Goal: Use online tool/utility: Use online tool/utility

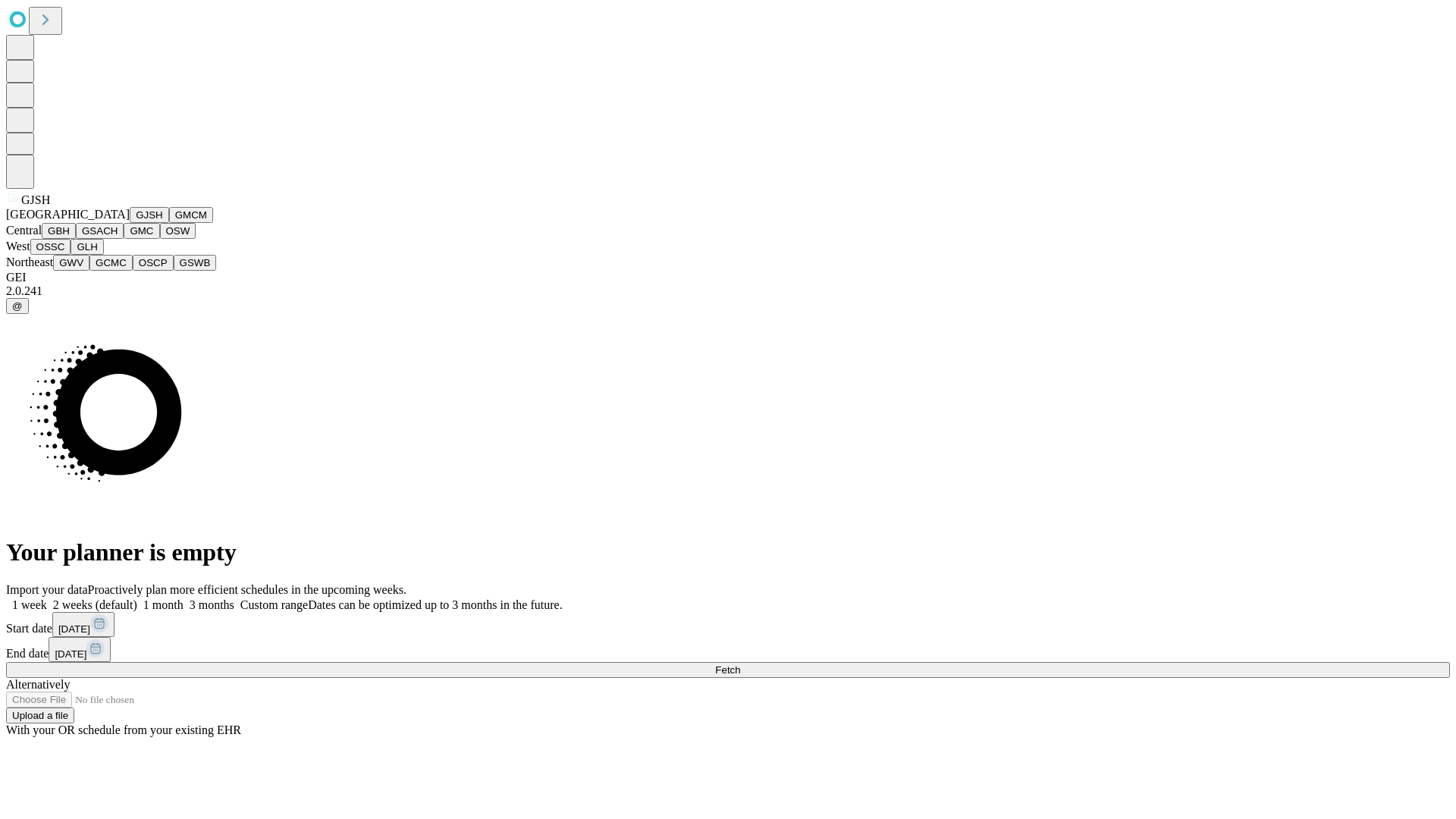
click at [130, 223] on button "GJSH" at bounding box center [149, 215] width 39 height 16
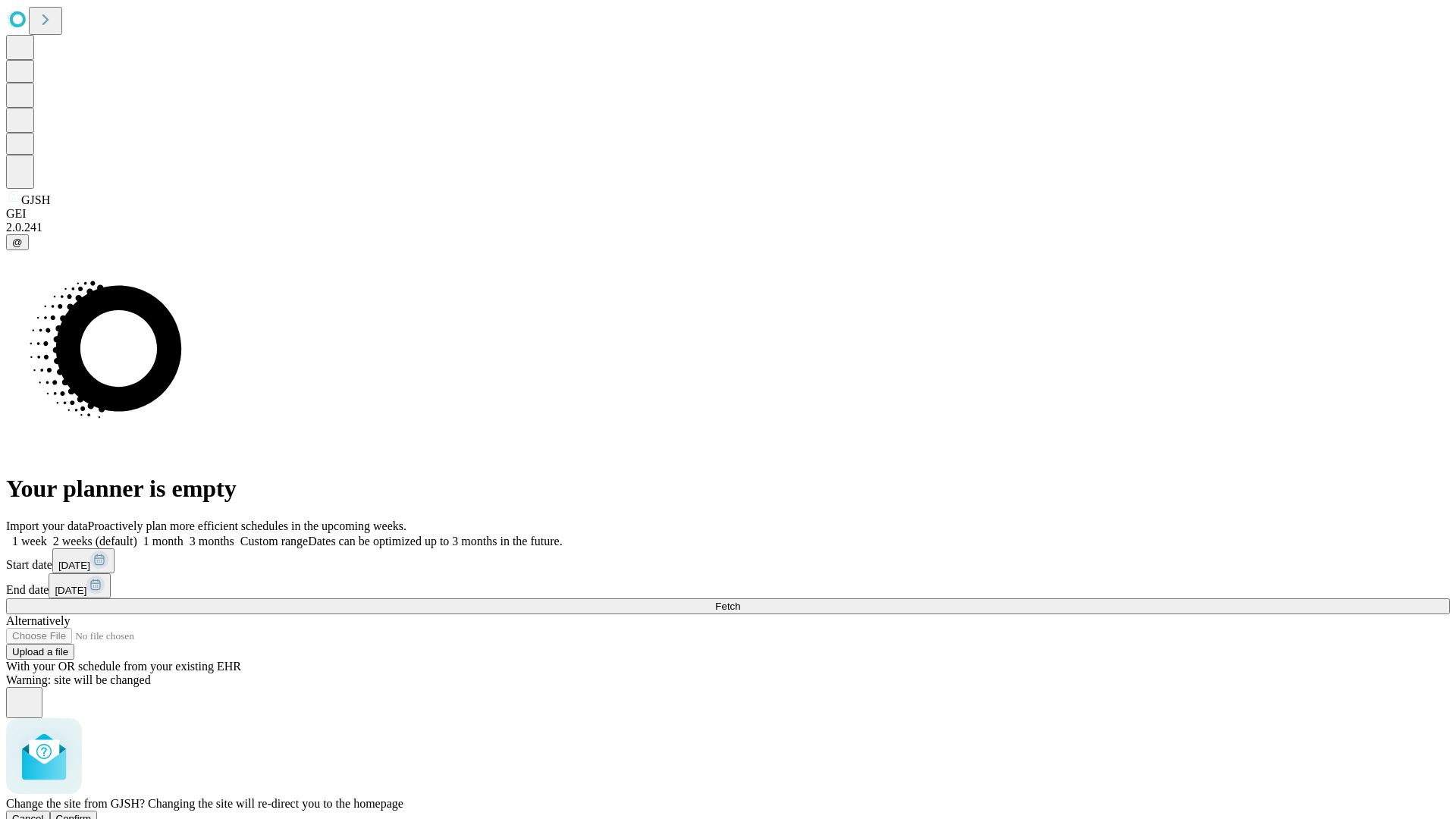
click at [92, 813] on span "Confirm" at bounding box center [74, 818] width 36 height 12
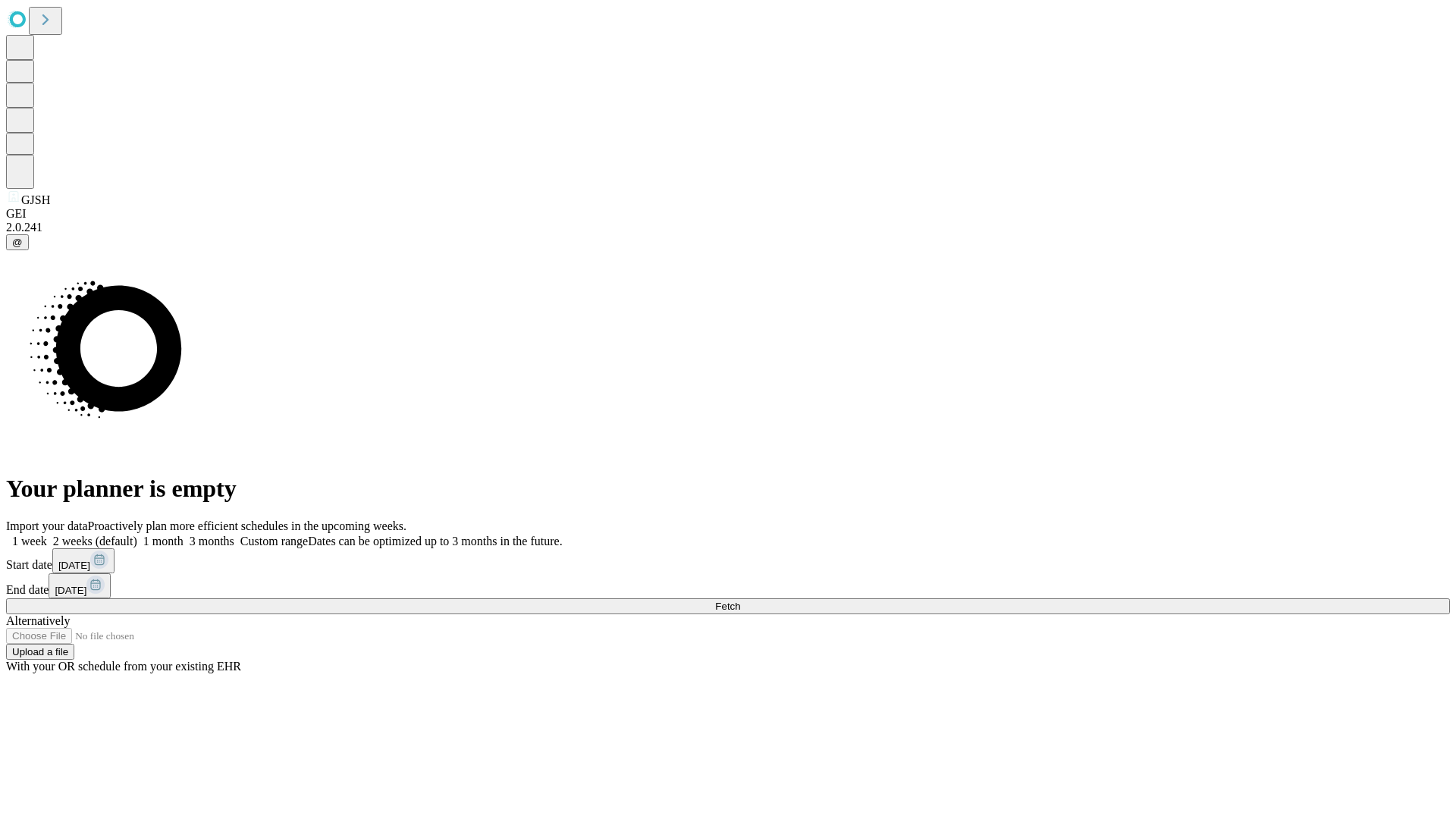
click at [47, 534] on label "1 week" at bounding box center [27, 541] width 41 height 13
click at [740, 601] on span "Fetch" at bounding box center [728, 606] width 25 height 12
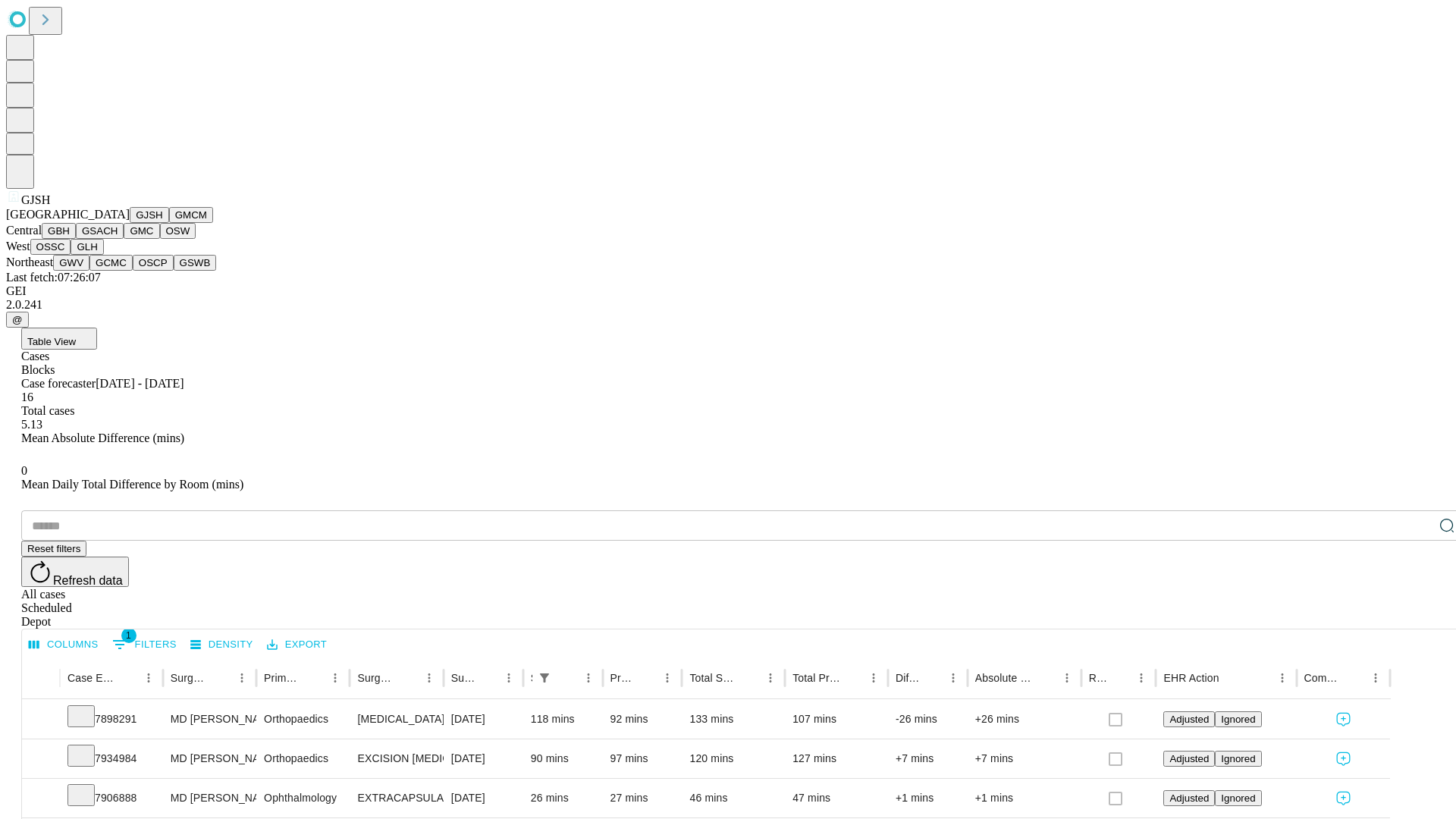
click at [169, 223] on button "GMCM" at bounding box center [191, 215] width 44 height 16
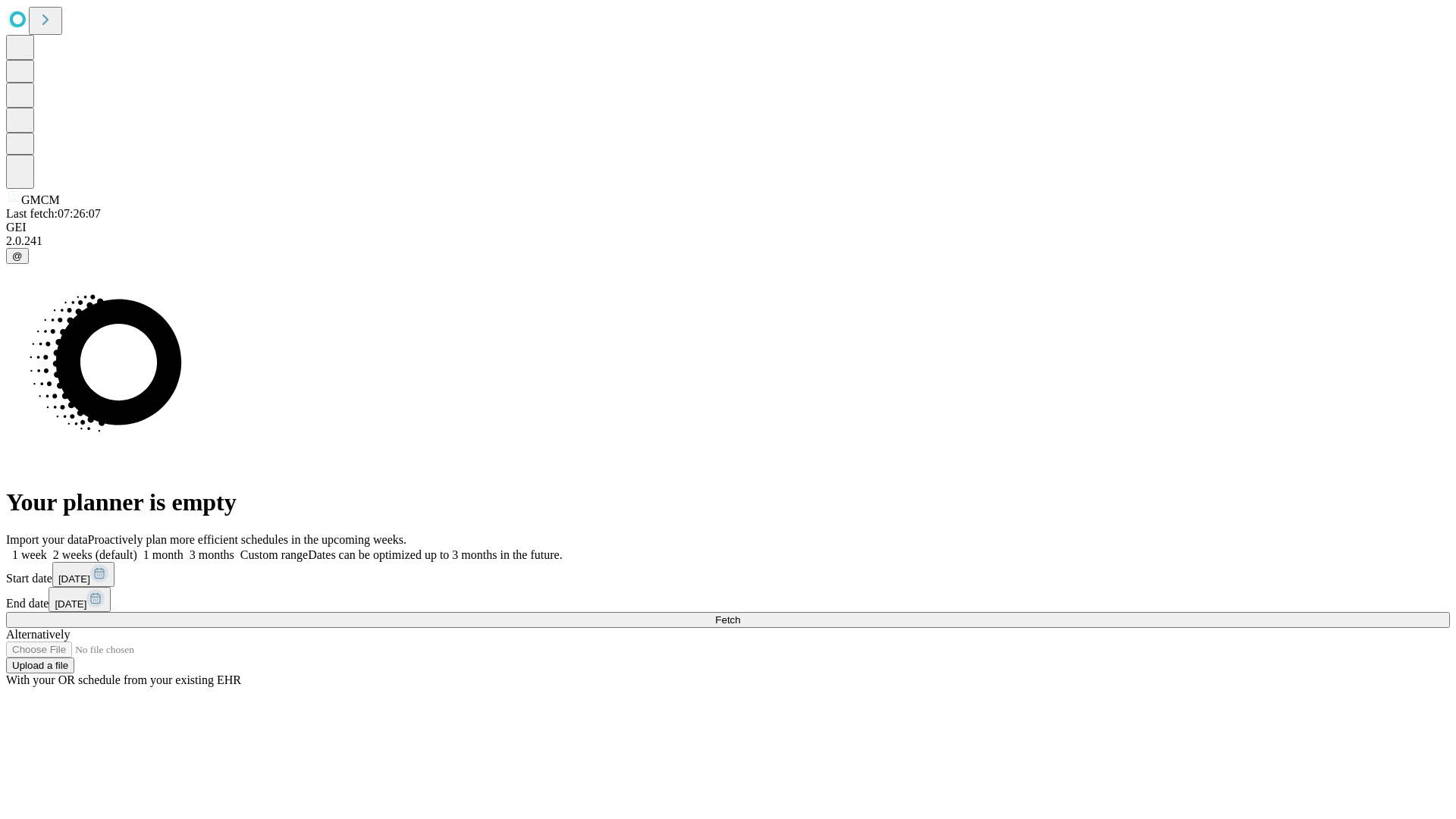
click at [47, 548] on label "1 week" at bounding box center [27, 555] width 41 height 13
click at [740, 614] on span "Fetch" at bounding box center [728, 620] width 25 height 12
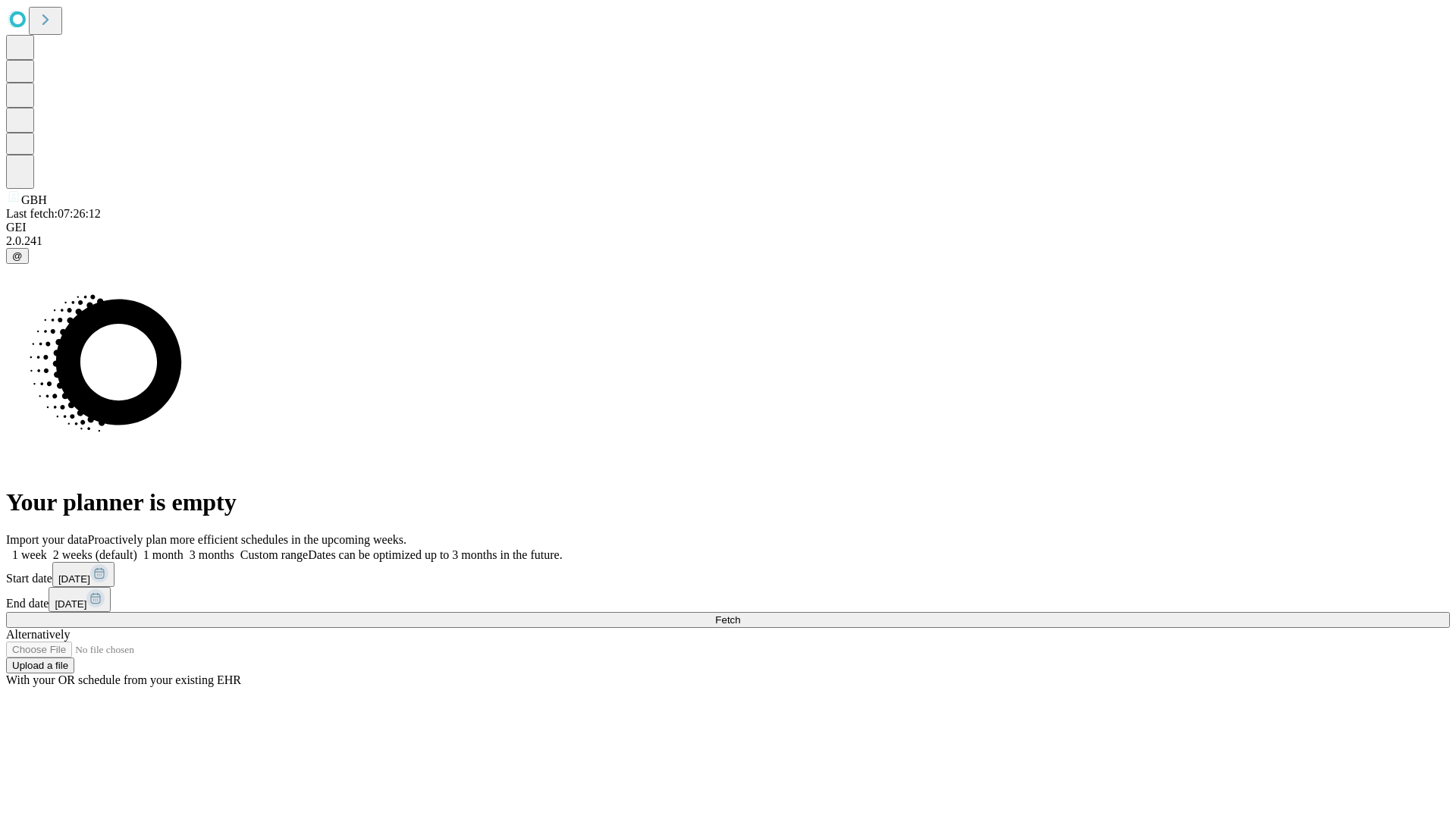
click at [47, 548] on label "1 week" at bounding box center [27, 555] width 41 height 13
click at [740, 614] on span "Fetch" at bounding box center [728, 620] width 25 height 12
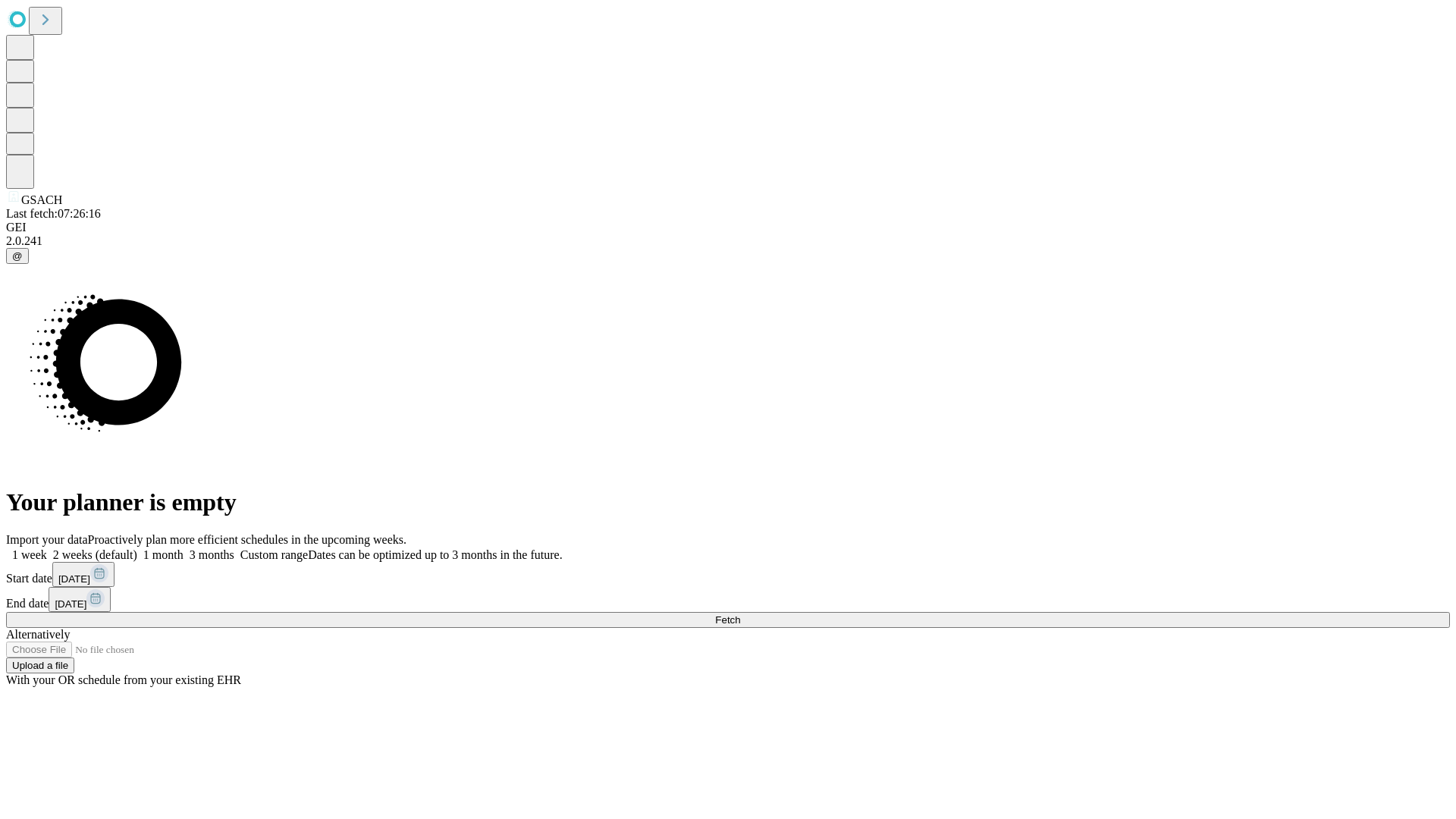
click at [47, 548] on label "1 week" at bounding box center [27, 555] width 41 height 13
click at [740, 614] on span "Fetch" at bounding box center [728, 620] width 25 height 12
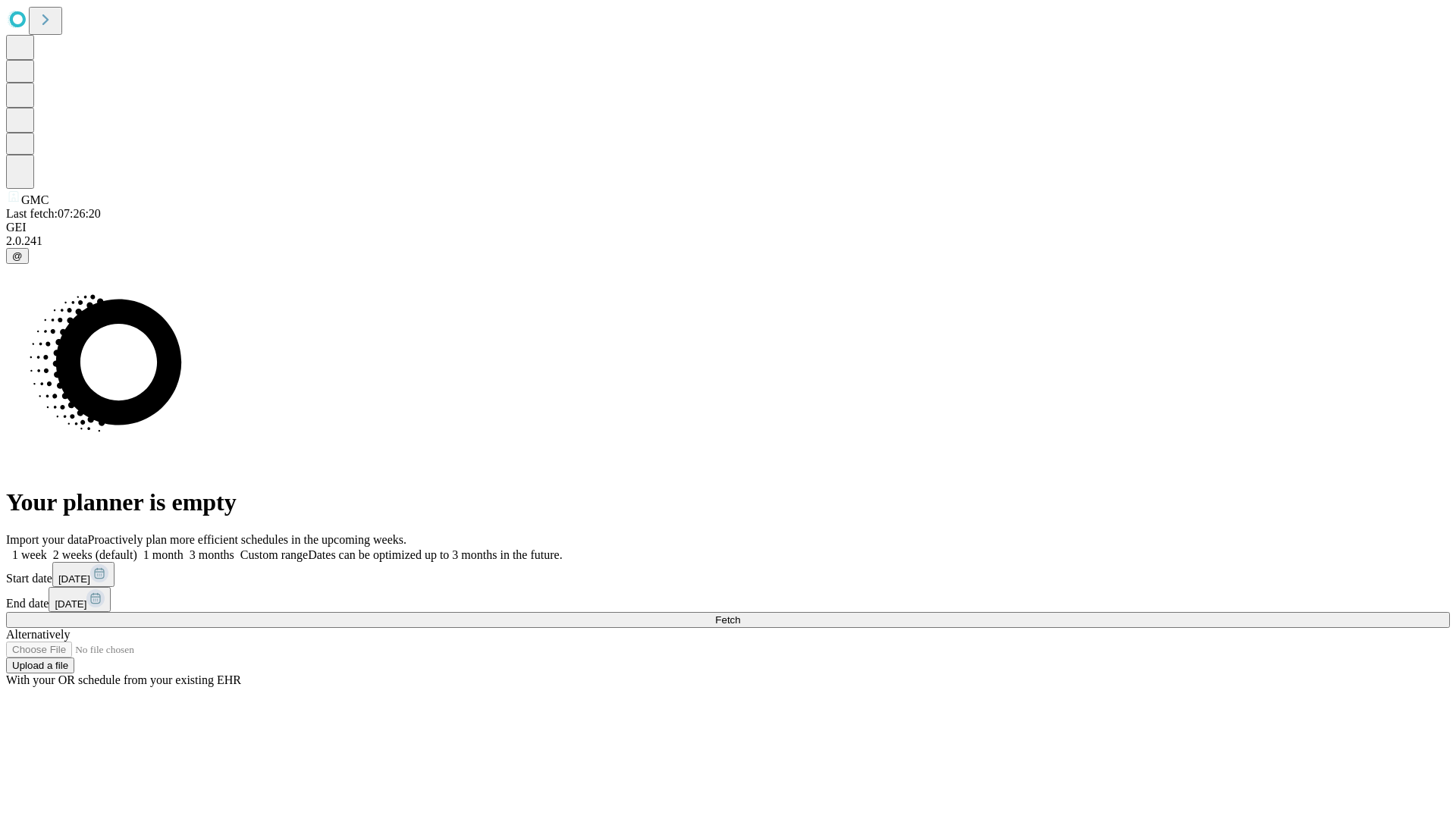
click at [47, 548] on label "1 week" at bounding box center [27, 555] width 41 height 13
click at [740, 614] on span "Fetch" at bounding box center [728, 620] width 25 height 12
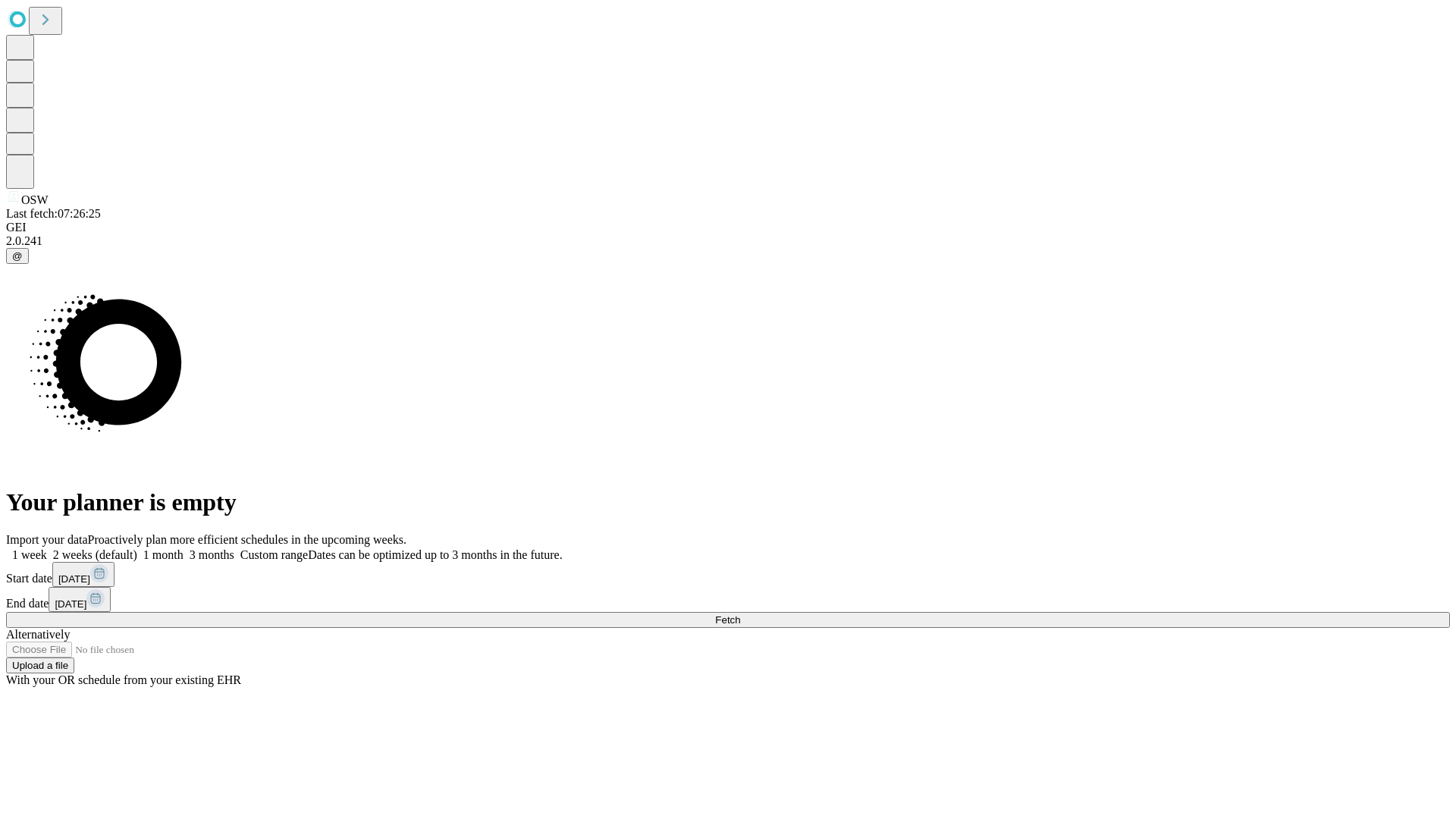
click at [47, 548] on label "1 week" at bounding box center [27, 555] width 41 height 13
click at [740, 614] on span "Fetch" at bounding box center [728, 620] width 25 height 12
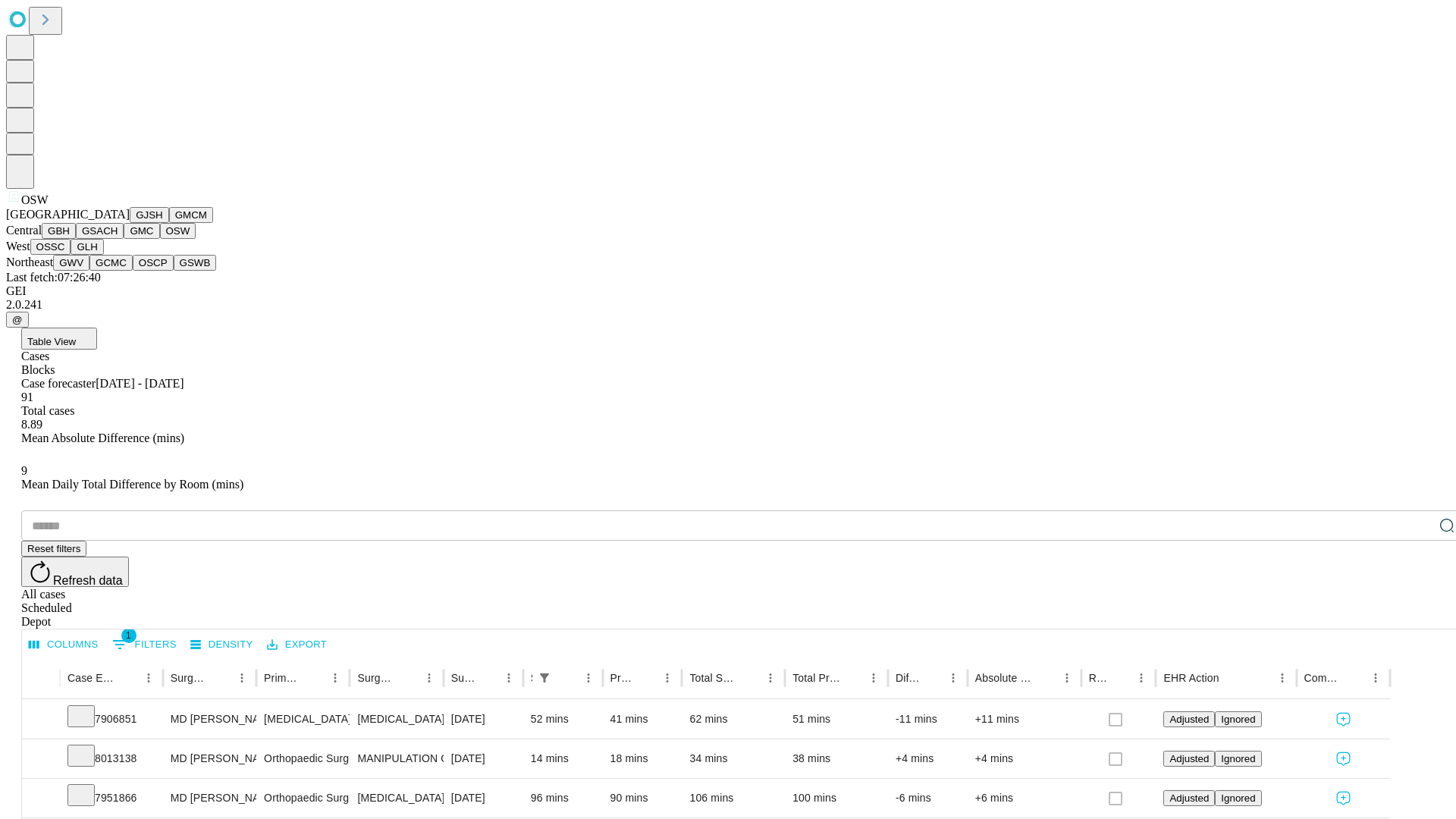
click at [71, 255] on button "OSSC" at bounding box center [51, 246] width 41 height 16
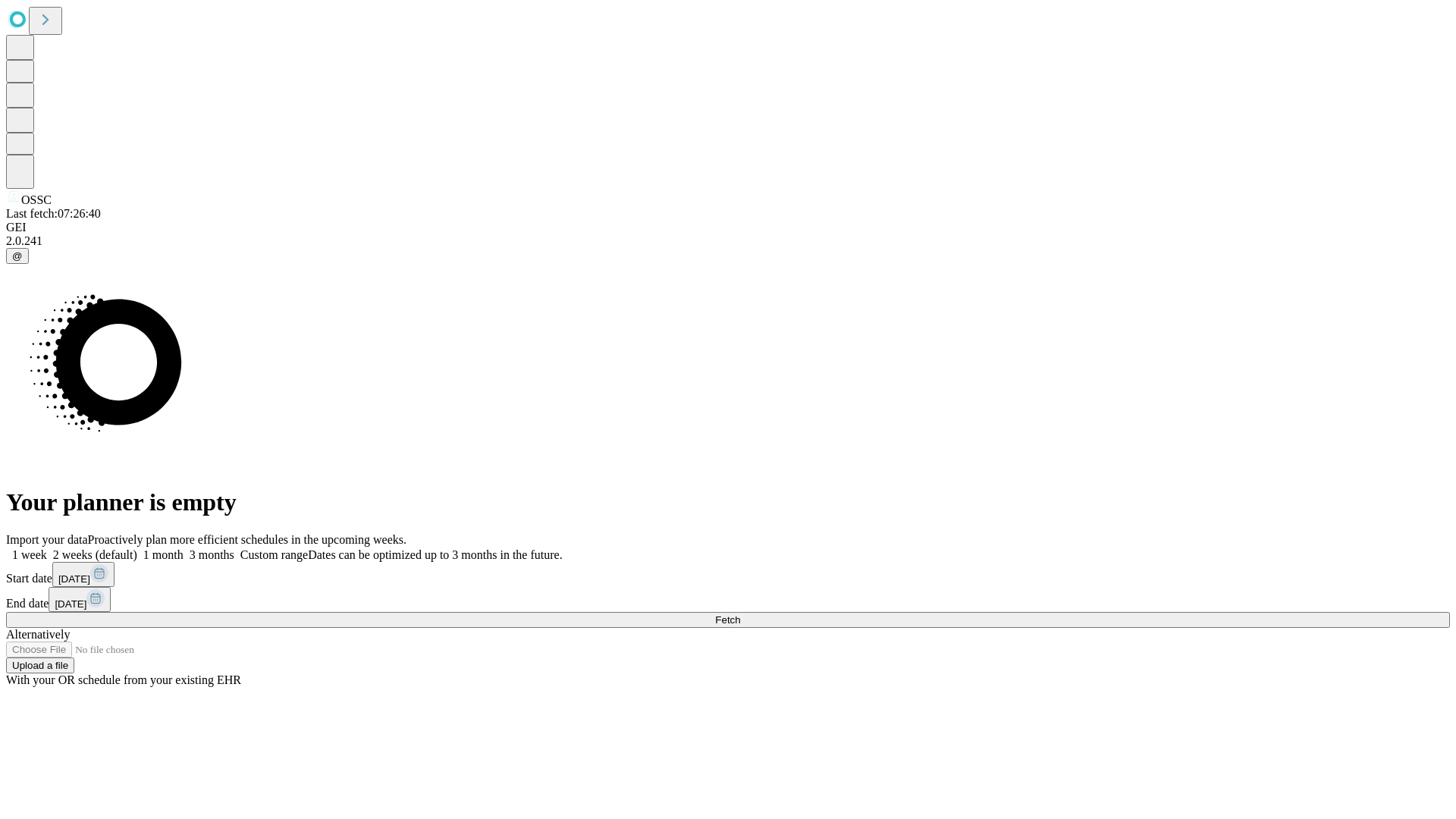
click at [47, 548] on label "1 week" at bounding box center [27, 555] width 41 height 13
click at [740, 614] on span "Fetch" at bounding box center [728, 620] width 25 height 12
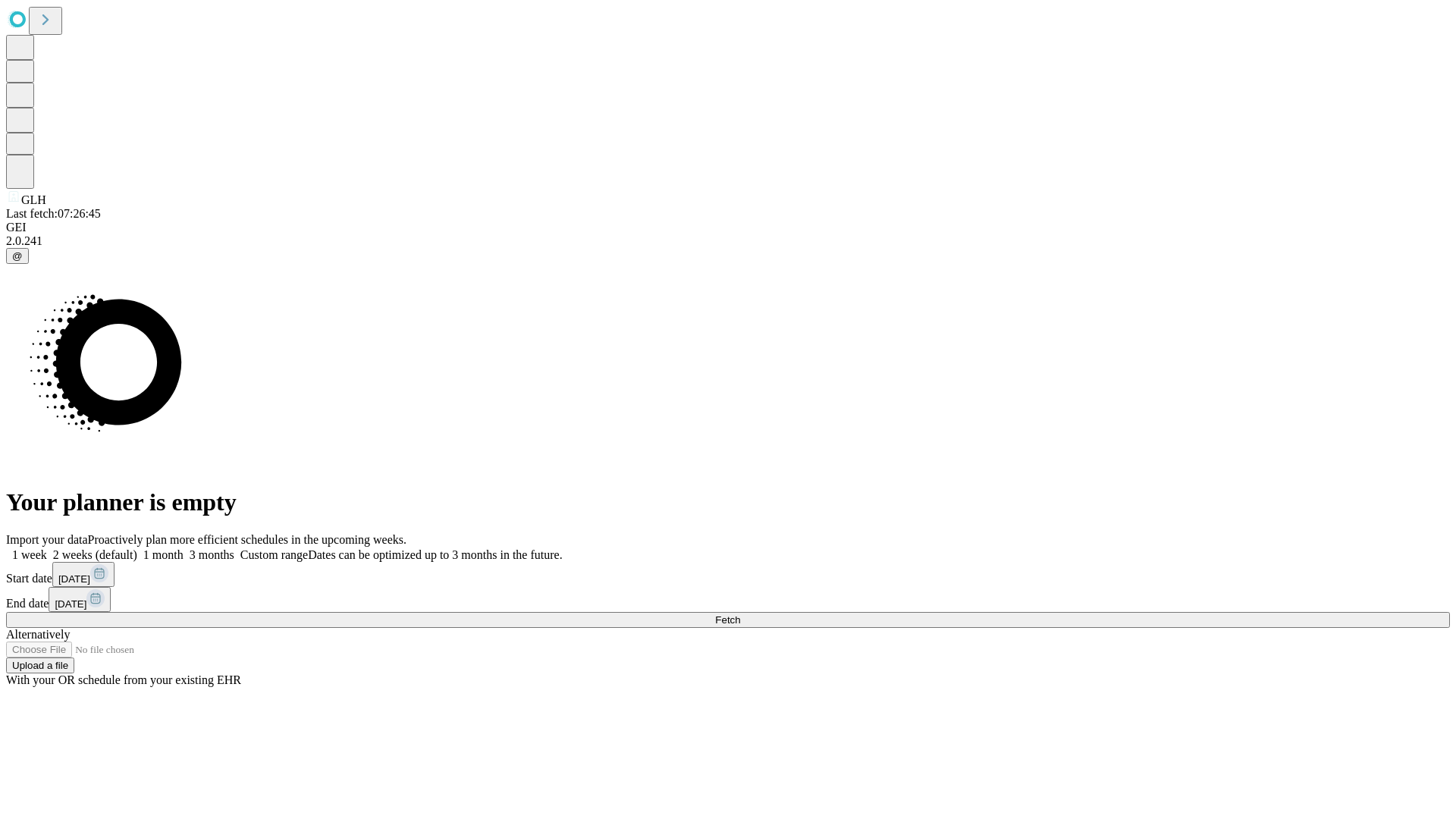
click at [47, 548] on label "1 week" at bounding box center [27, 555] width 41 height 13
click at [740, 614] on span "Fetch" at bounding box center [728, 620] width 25 height 12
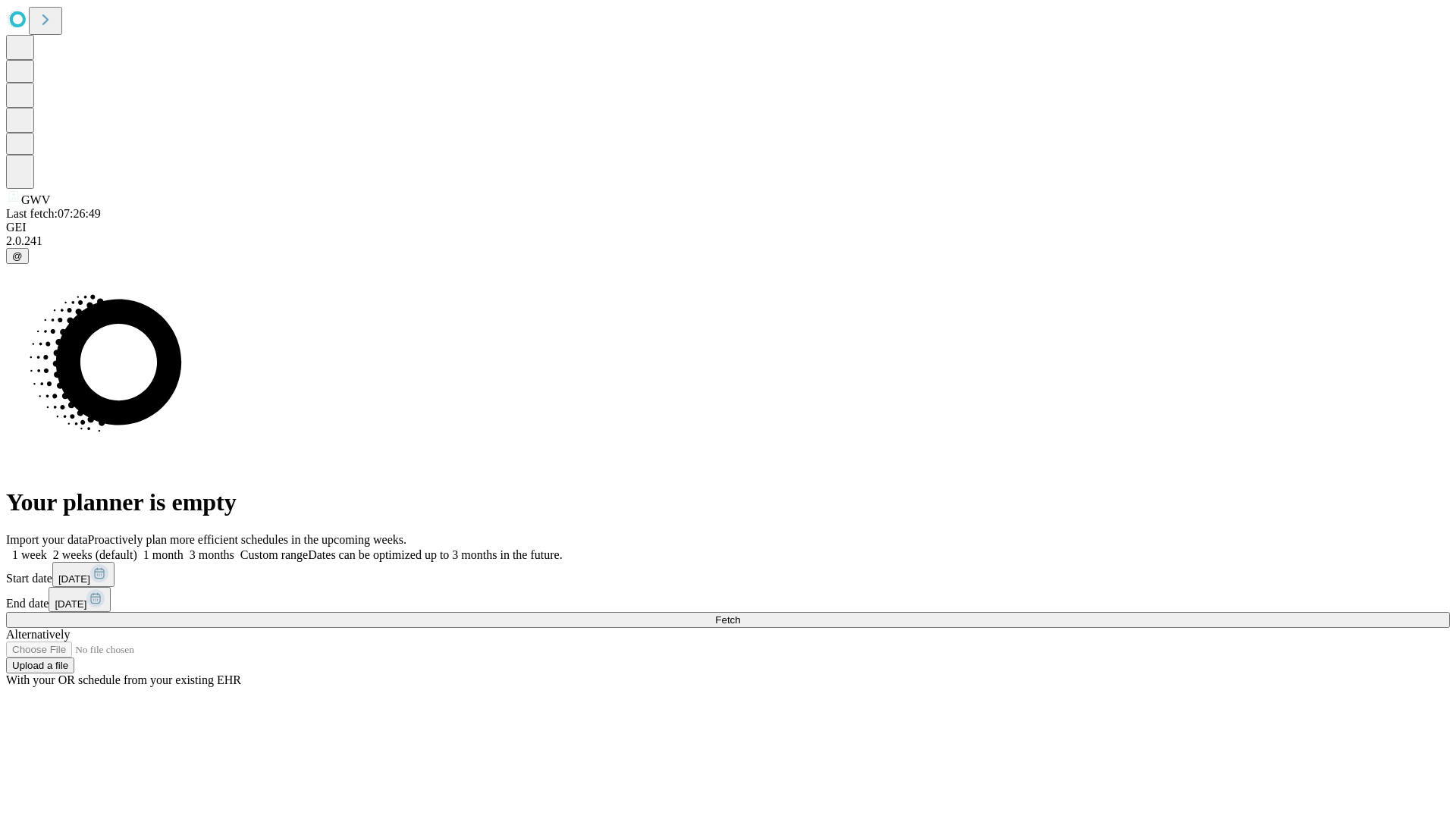
click at [47, 548] on label "1 week" at bounding box center [27, 555] width 41 height 13
click at [740, 614] on span "Fetch" at bounding box center [728, 620] width 25 height 12
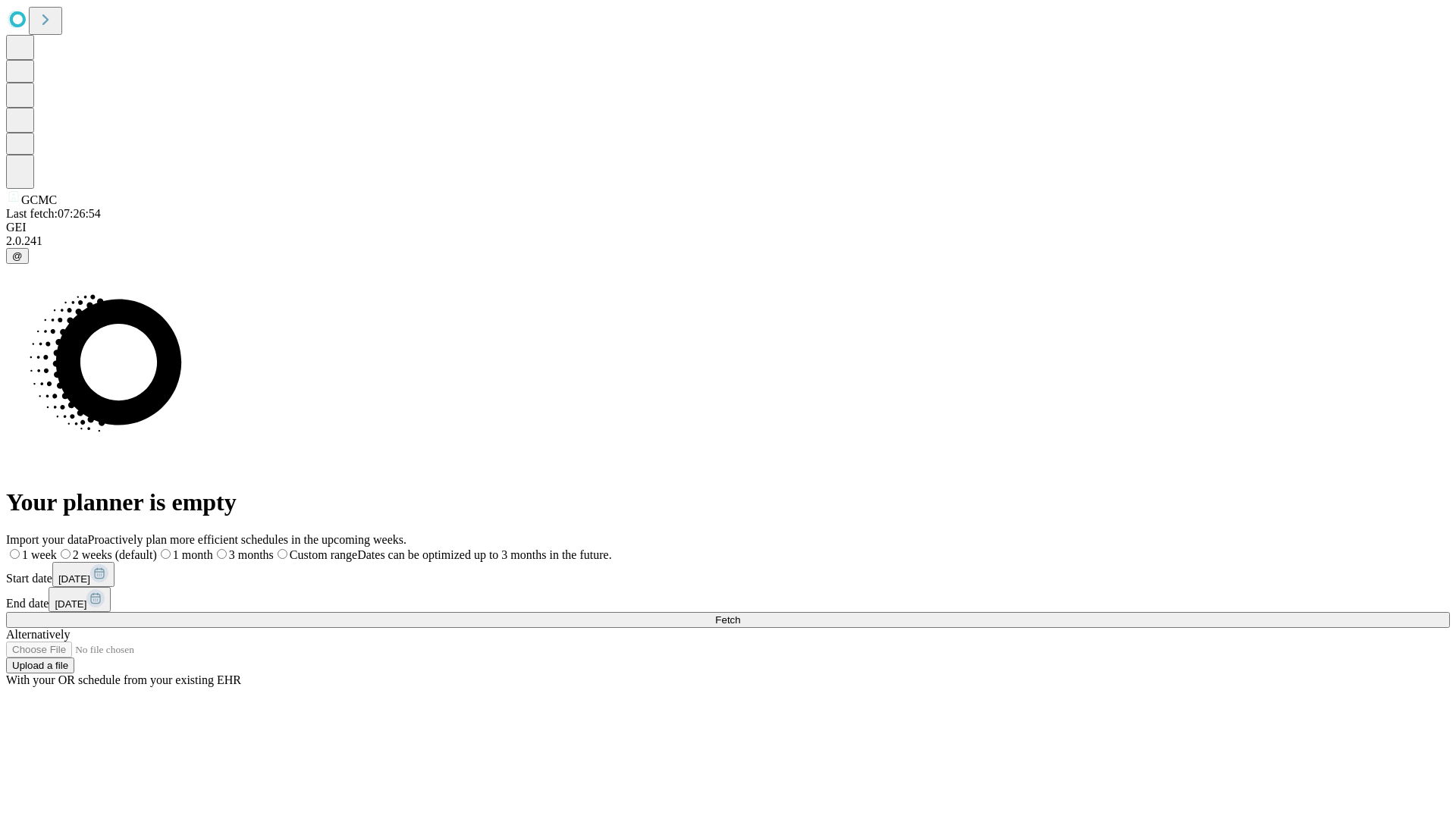
click at [57, 548] on label "1 week" at bounding box center [31, 555] width 51 height 13
click at [740, 614] on span "Fetch" at bounding box center [728, 620] width 25 height 12
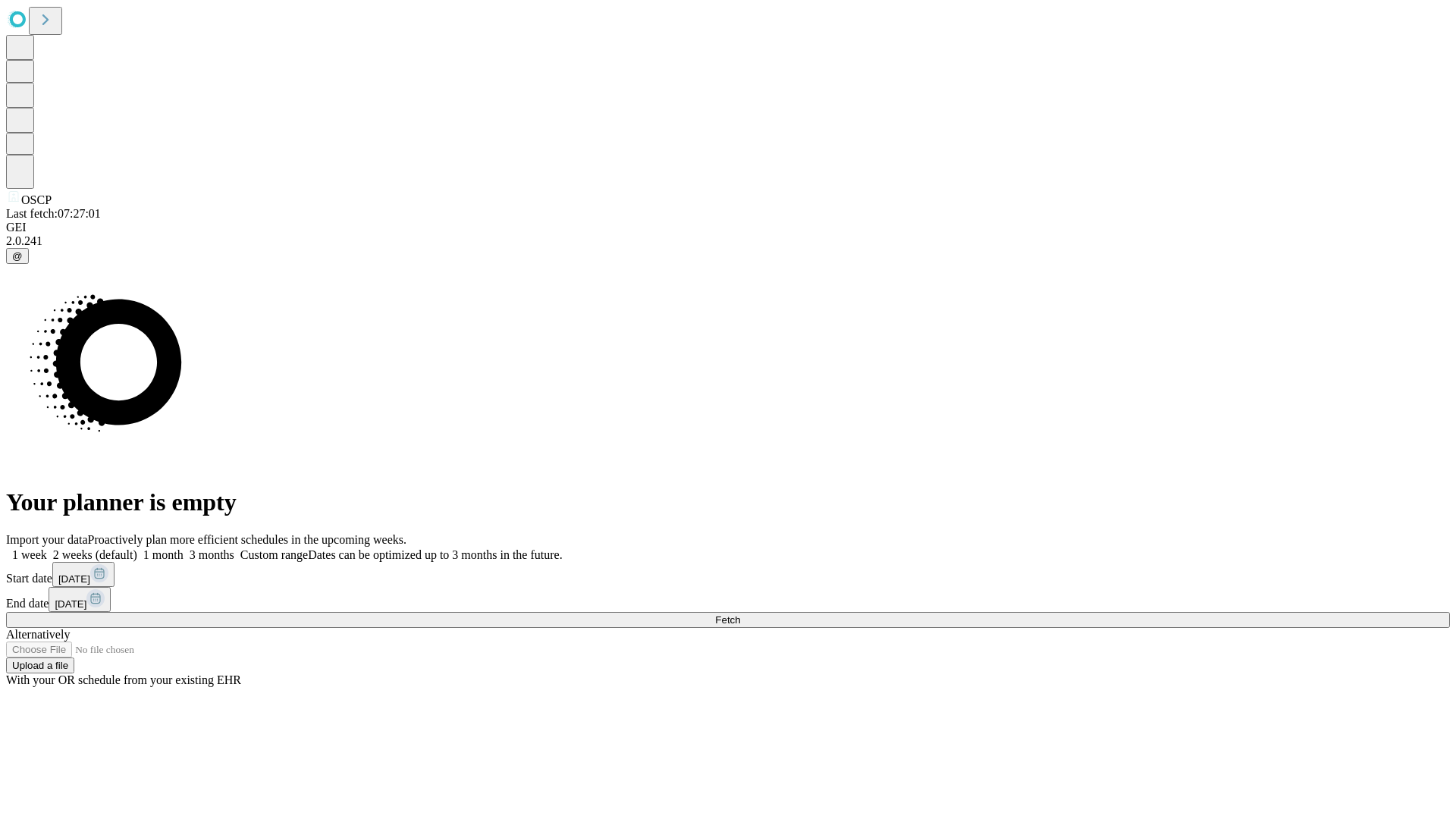
click at [47, 548] on label "1 week" at bounding box center [27, 555] width 41 height 13
click at [740, 614] on span "Fetch" at bounding box center [728, 620] width 25 height 12
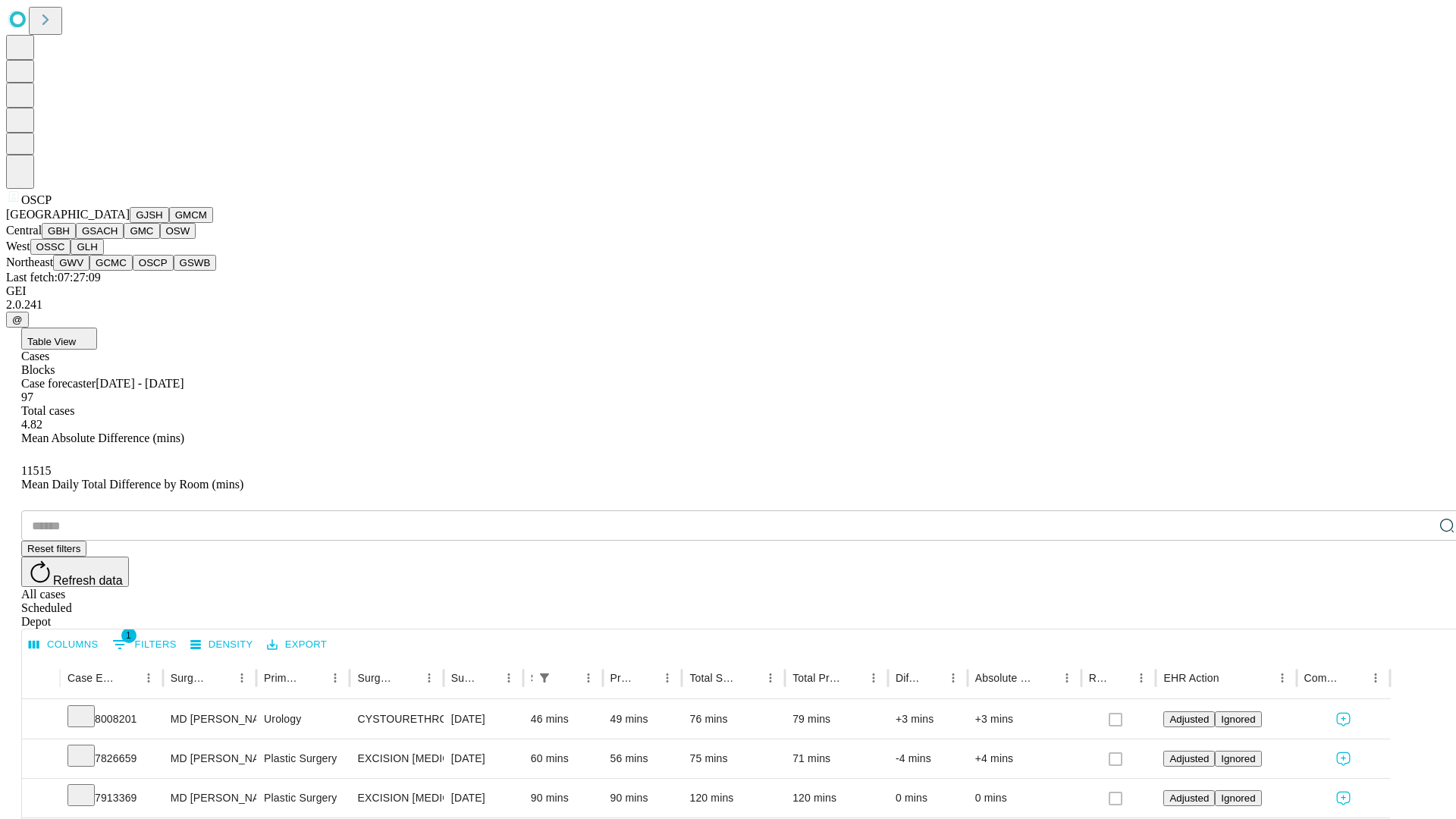
click at [174, 271] on button "GSWB" at bounding box center [195, 263] width 43 height 16
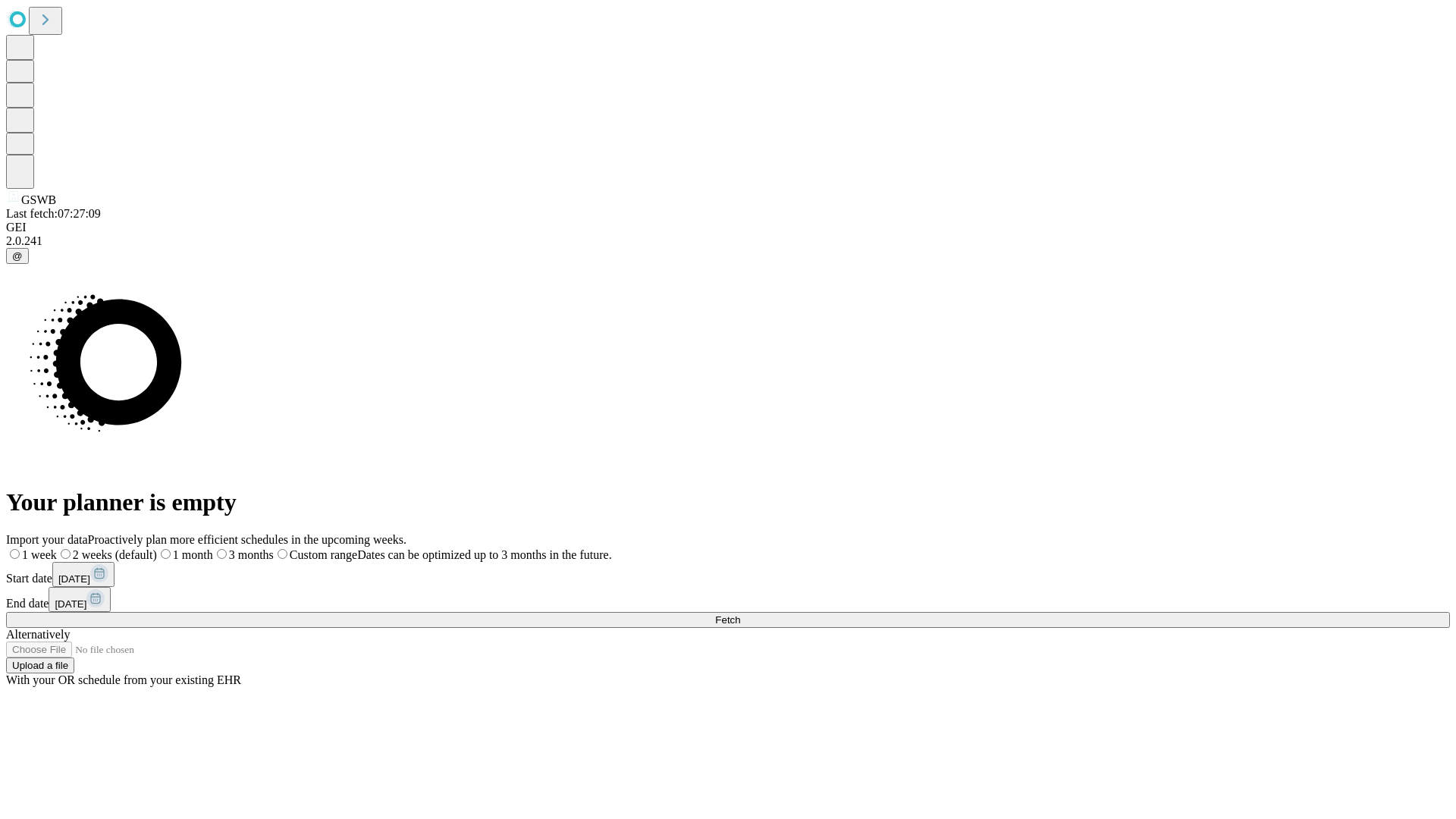
click at [57, 548] on label "1 week" at bounding box center [31, 555] width 51 height 13
click at [740, 614] on span "Fetch" at bounding box center [728, 620] width 25 height 12
